Goal: Contribute content

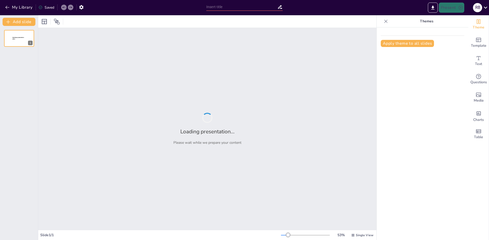
type input "Understanding Haar Transform and Slant Transform: Principles and Applications"
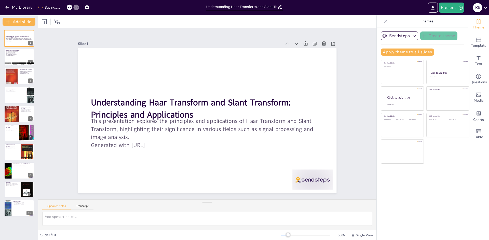
click at [15, 48] on div "Understanding Haar Transform and Slant Transform: Principles and Applications T…" at bounding box center [19, 123] width 38 height 187
click at [20, 36] on button at bounding box center [22, 34] width 6 height 6
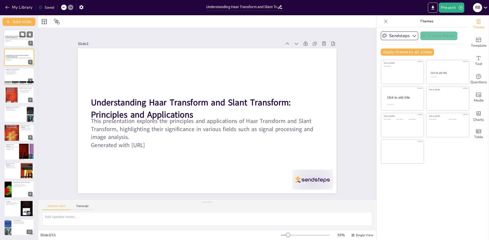
click at [18, 38] on p "This presentation explores the principles and applications of Haar Transform an…" at bounding box center [18, 39] width 27 height 3
click at [11, 57] on p "This presentation explores the principles and applications of Haar Transform an…" at bounding box center [18, 58] width 27 height 3
drag, startPoint x: 21, startPoint y: 72, endPoint x: 22, endPoint y: 76, distance: 4.0
click at [22, 72] on div "Haar Transform is a mathematical tool Haar Transform simplifies data Efficient …" at bounding box center [18, 72] width 27 height 5
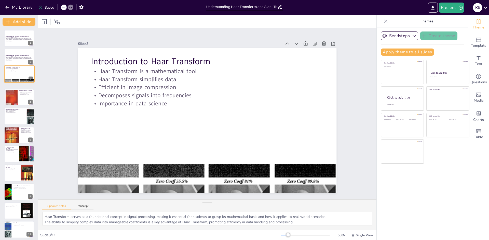
drag, startPoint x: 22, startPoint y: 95, endPoint x: 23, endPoint y: 99, distance: 4.5
click at [23, 96] on div "Understanding Haar Transform and Slant Transform: Principles and Applications T…" at bounding box center [19, 133] width 38 height 206
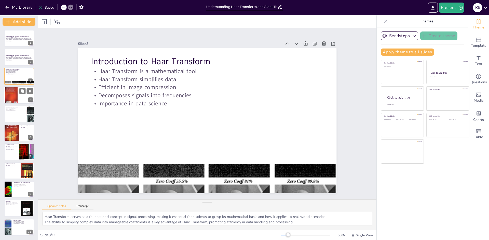
click at [18, 99] on div at bounding box center [19, 95] width 31 height 17
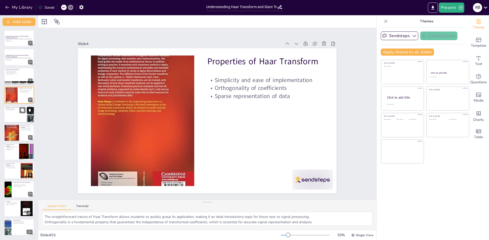
click at [18, 116] on div at bounding box center [19, 114] width 31 height 17
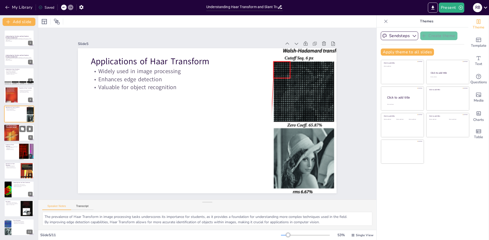
click at [21, 136] on div at bounding box center [19, 132] width 31 height 17
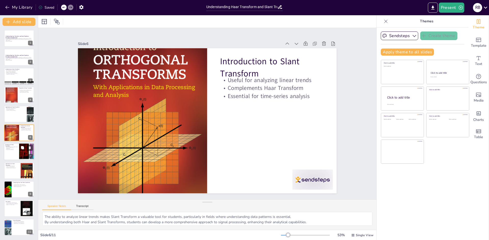
drag, startPoint x: 25, startPoint y: 154, endPoint x: 26, endPoint y: 158, distance: 4.1
click at [26, 154] on div at bounding box center [27, 152] width 38 height 17
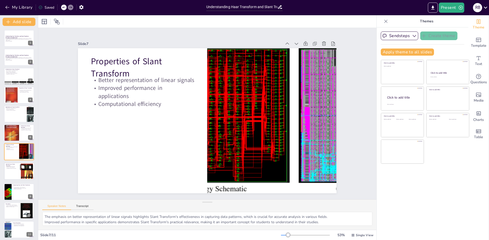
drag, startPoint x: 31, startPoint y: 172, endPoint x: 32, endPoint y: 175, distance: 3.6
click at [32, 173] on div at bounding box center [27, 171] width 12 height 16
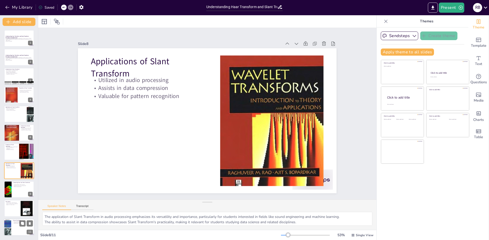
click at [19, 232] on div at bounding box center [19, 227] width 31 height 17
type textarea "The emphasis on improving efficiency highlights the ongoing need for innovation…"
